Goal: Obtain resource: Download file/media

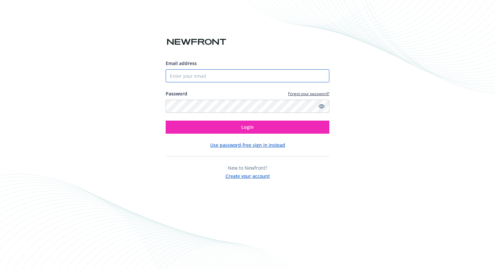
click at [230, 71] on input "Email address" at bounding box center [248, 75] width 164 height 13
type input "[EMAIL_ADDRESS][PERSON_NAME][DOMAIN_NAME]"
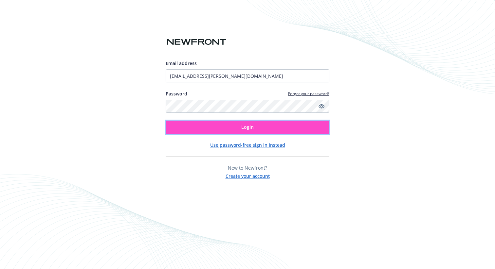
click at [247, 127] on span "Login" at bounding box center [247, 127] width 12 height 6
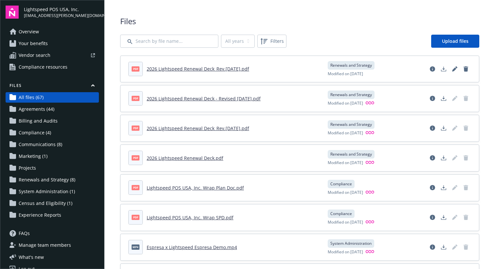
click at [198, 69] on link "2026 Lightspeed Renewal Deck_Rev.9.12.25.pdf" at bounding box center [198, 69] width 102 height 6
